Goal: Information Seeking & Learning: Compare options

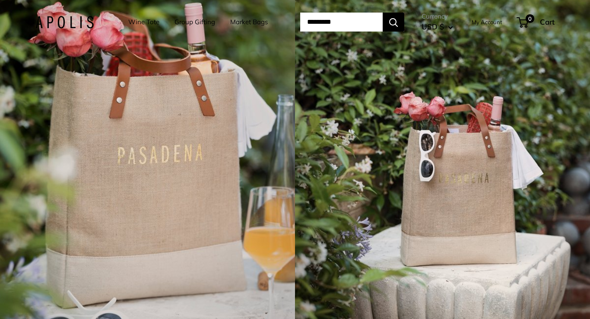
click at [239, 22] on link "Market Bags" at bounding box center [249, 22] width 38 height 12
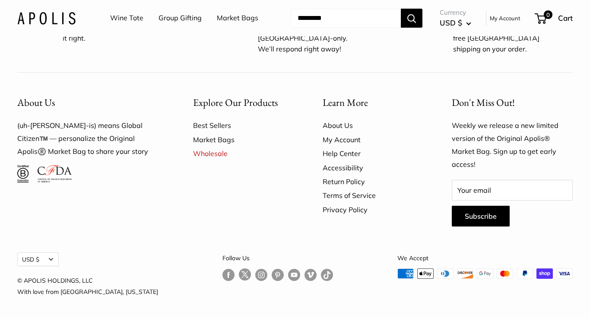
scroll to position [2373, 0]
click at [202, 146] on link "Market Bags" at bounding box center [242, 140] width 99 height 14
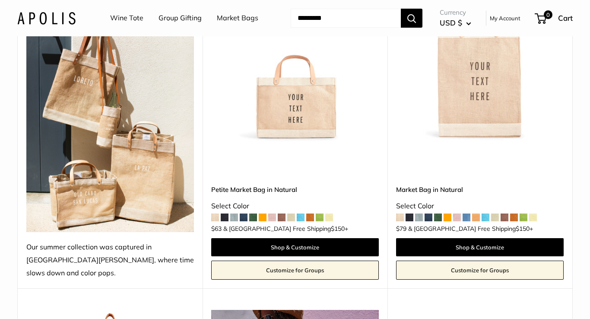
scroll to position [186, 0]
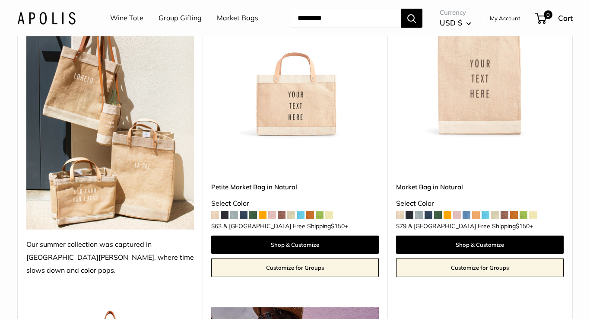
click at [457, 211] on span at bounding box center [457, 215] width 8 height 8
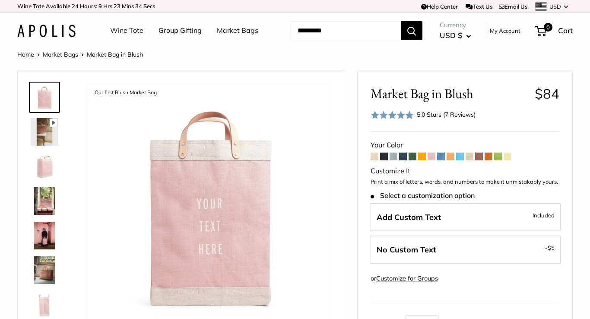
click at [433, 155] on span at bounding box center [431, 156] width 8 height 8
click at [442, 156] on span at bounding box center [441, 156] width 8 height 8
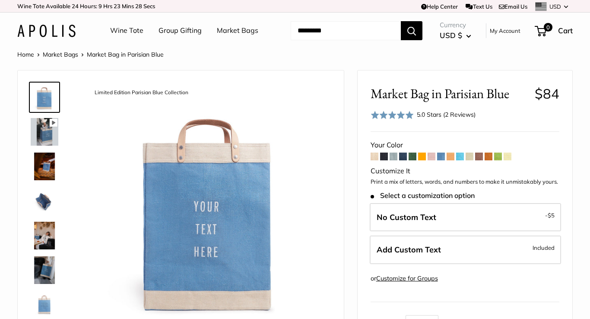
click at [459, 156] on span at bounding box center [460, 156] width 8 height 8
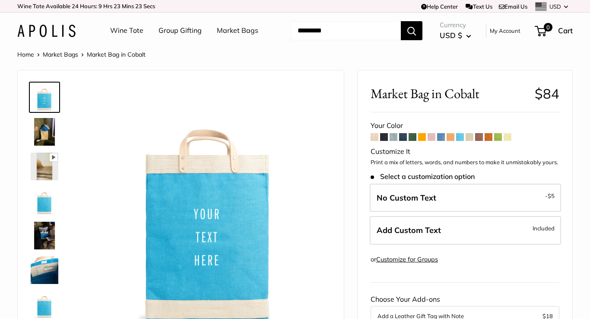
click at [68, 54] on link "Market Bags" at bounding box center [60, 55] width 35 height 8
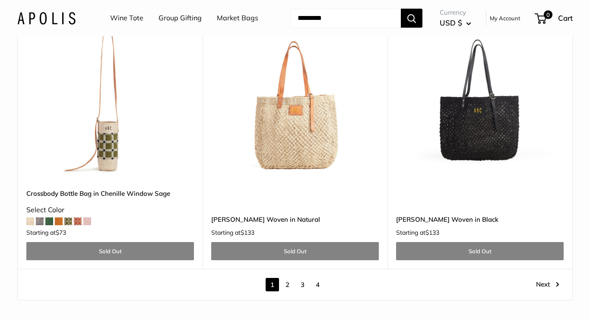
scroll to position [4772, 0]
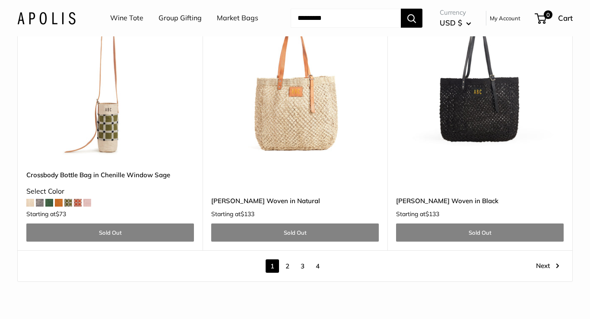
click at [287, 259] on link "2" at bounding box center [287, 265] width 13 height 13
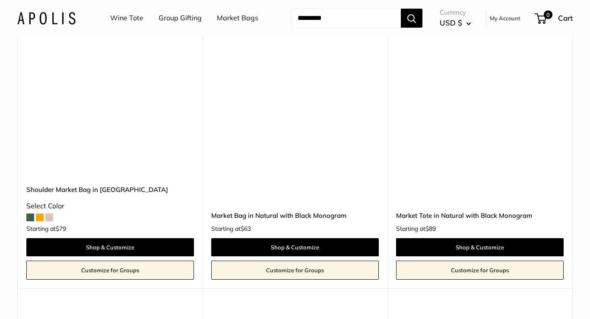
scroll to position [2821, 0]
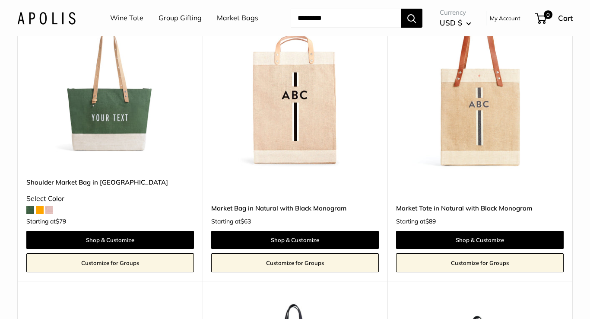
click at [52, 206] on span at bounding box center [49, 210] width 8 height 8
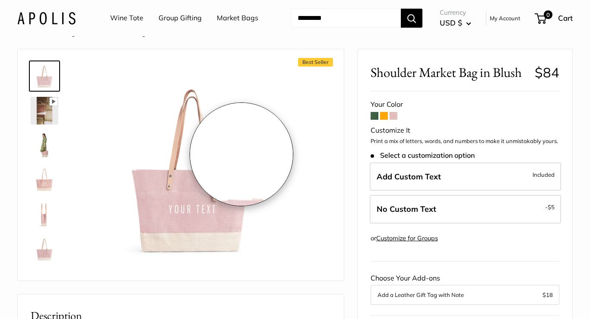
scroll to position [23, 0]
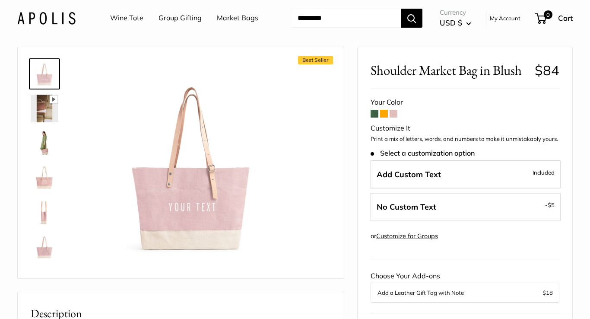
click at [40, 147] on img at bounding box center [45, 143] width 28 height 28
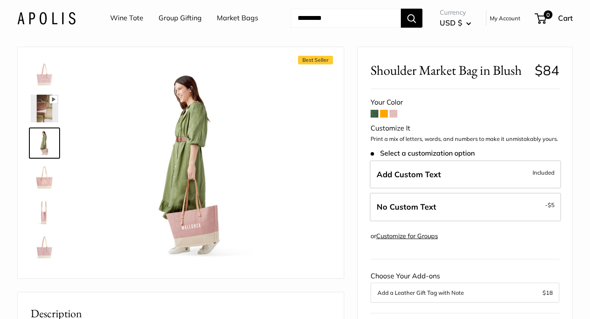
click at [44, 181] on img at bounding box center [45, 178] width 28 height 28
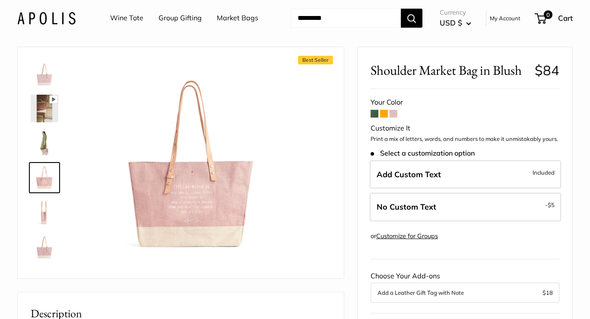
click at [43, 215] on img at bounding box center [45, 212] width 28 height 28
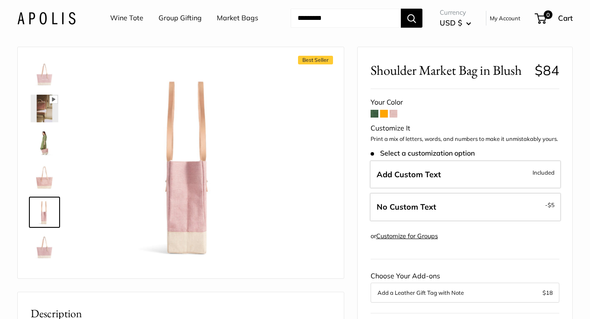
click at [46, 250] on img at bounding box center [45, 247] width 28 height 28
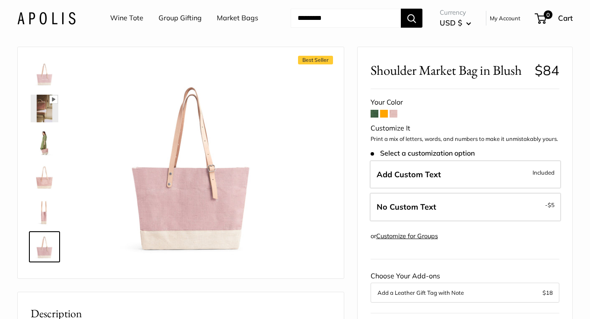
click at [42, 22] on img at bounding box center [46, 18] width 58 height 13
